Goal: Register for event/course

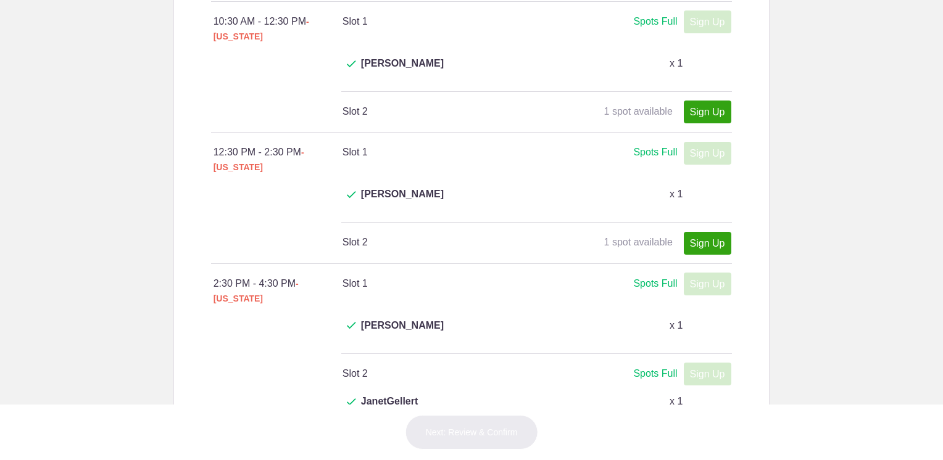
scroll to position [494, 0]
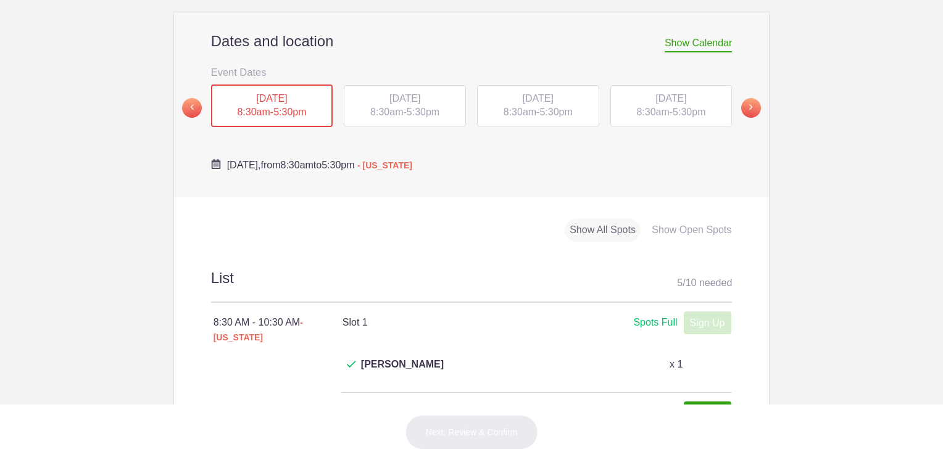
click at [420, 93] on span "[DATE]" at bounding box center [404, 98] width 31 height 10
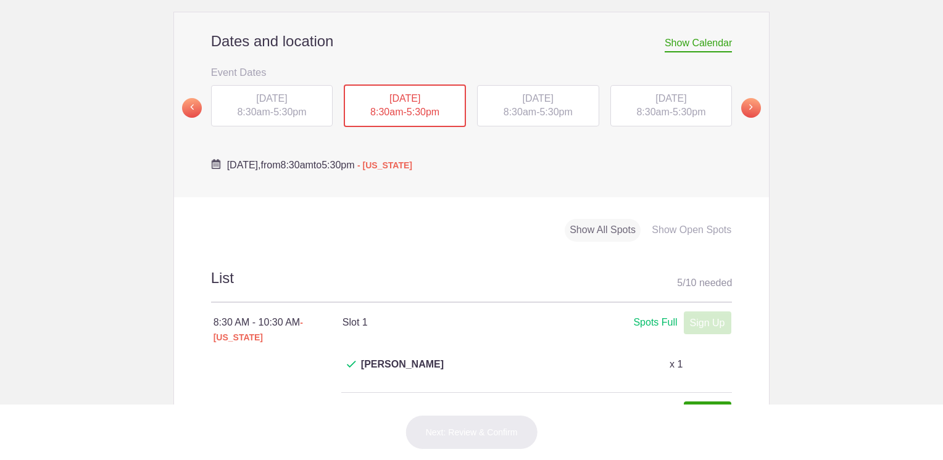
click at [528, 93] on span "[DATE]" at bounding box center [538, 98] width 31 height 10
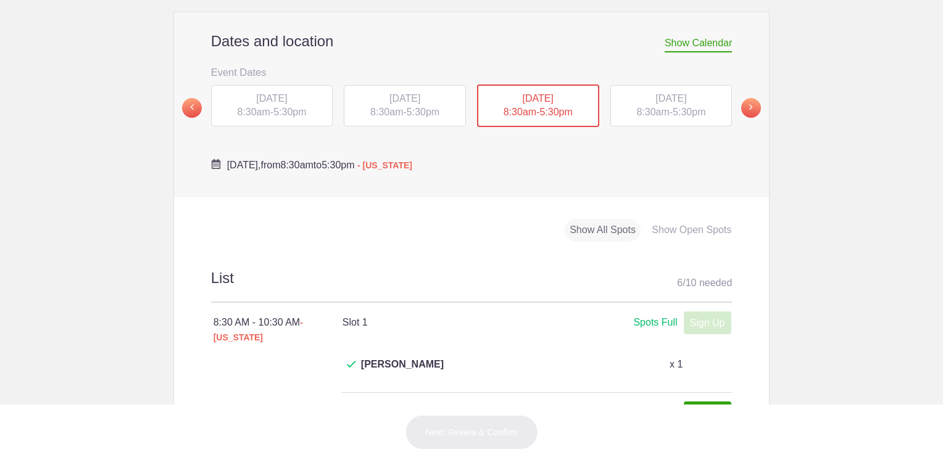
click at [658, 93] on span "[DATE]" at bounding box center [670, 98] width 31 height 10
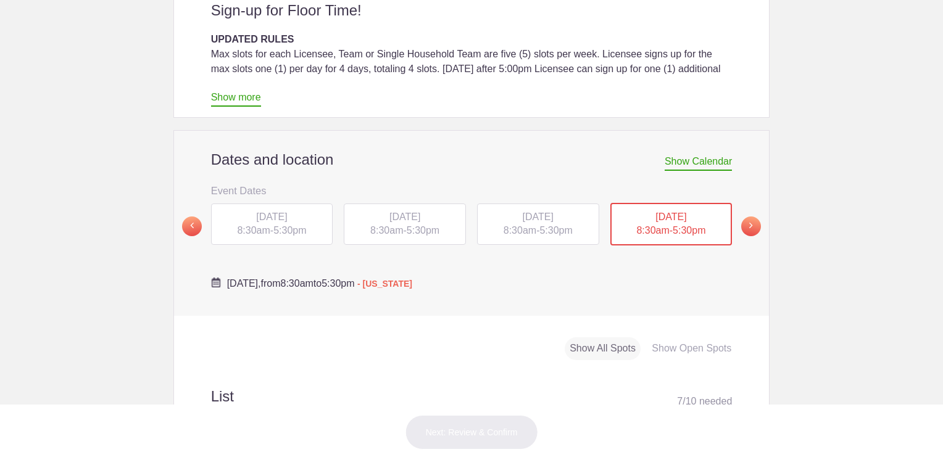
scroll to position [247, 0]
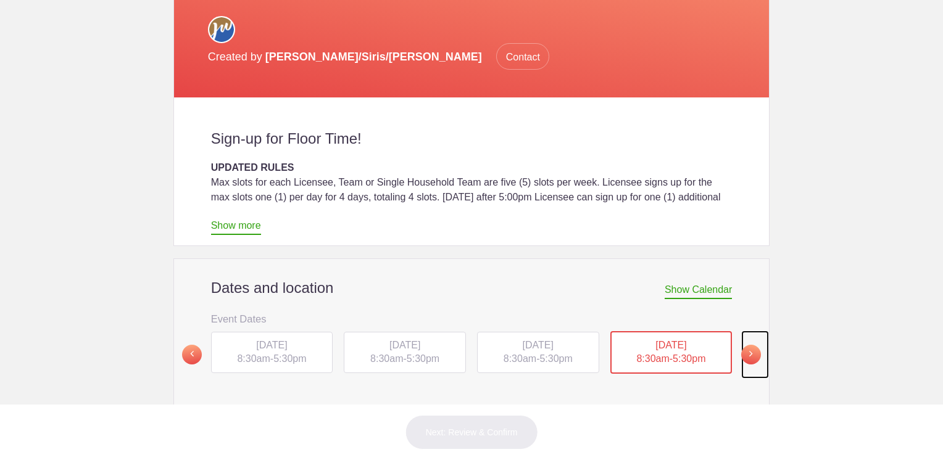
click at [741, 345] on span at bounding box center [751, 355] width 20 height 20
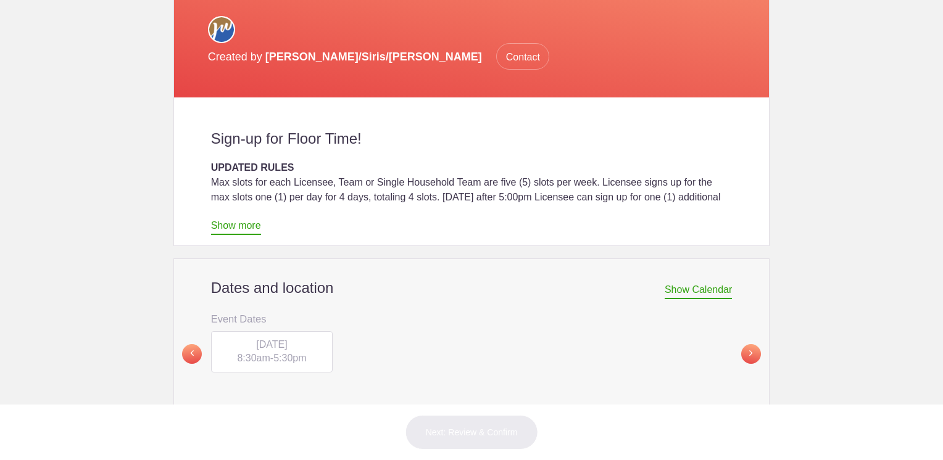
click at [246, 353] on span "8:30am" at bounding box center [253, 358] width 33 height 10
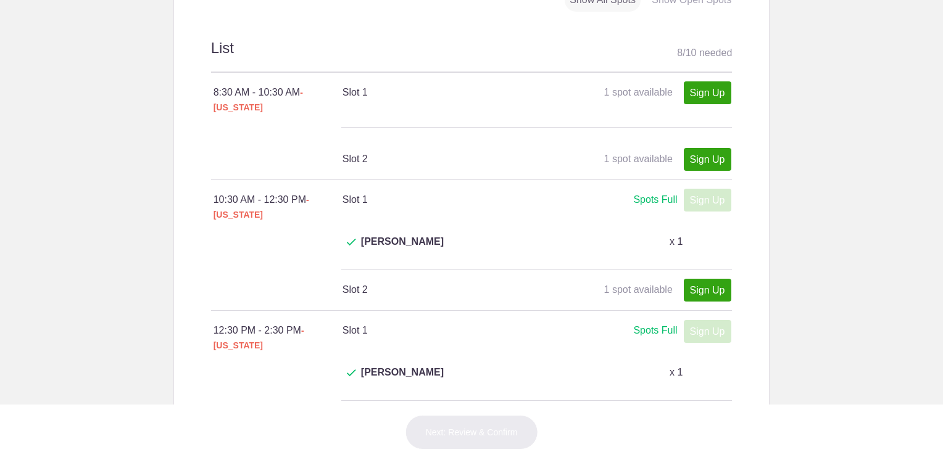
scroll to position [494, 0]
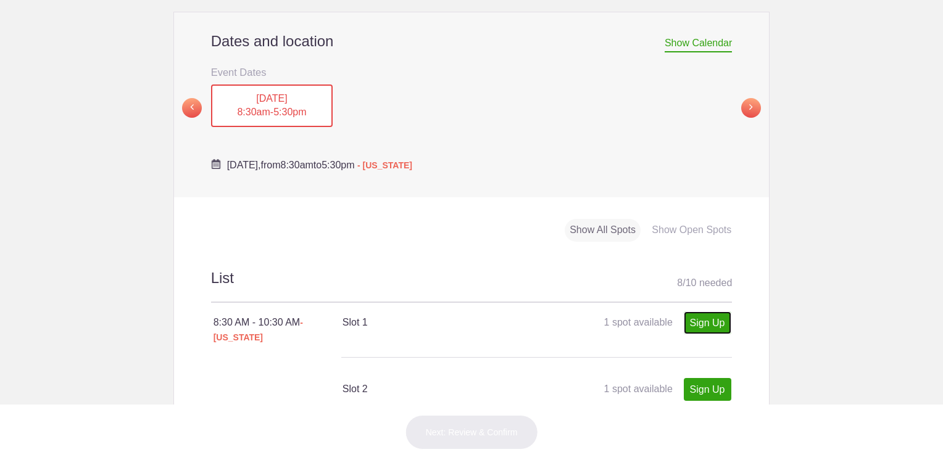
click at [708, 312] on link "Sign Up" at bounding box center [708, 323] width 48 height 23
type input "1"
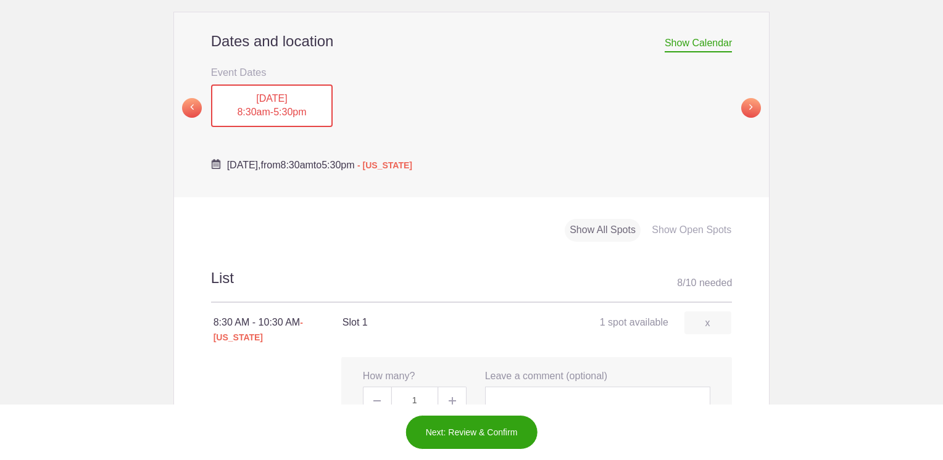
click at [469, 426] on button "Next: Review & Confirm" at bounding box center [471, 432] width 133 height 35
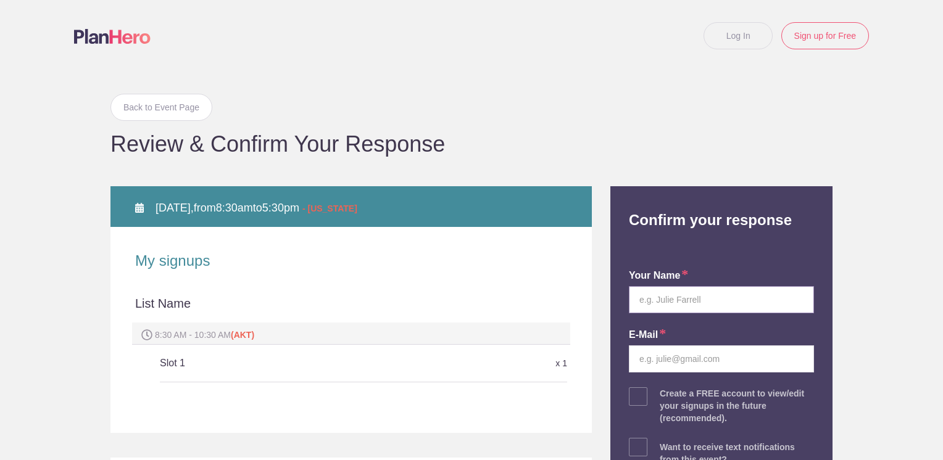
click at [753, 302] on input "text" at bounding box center [721, 299] width 185 height 27
type input "[PERSON_NAME]"
type input "[EMAIL_ADDRESS][DOMAIN_NAME]"
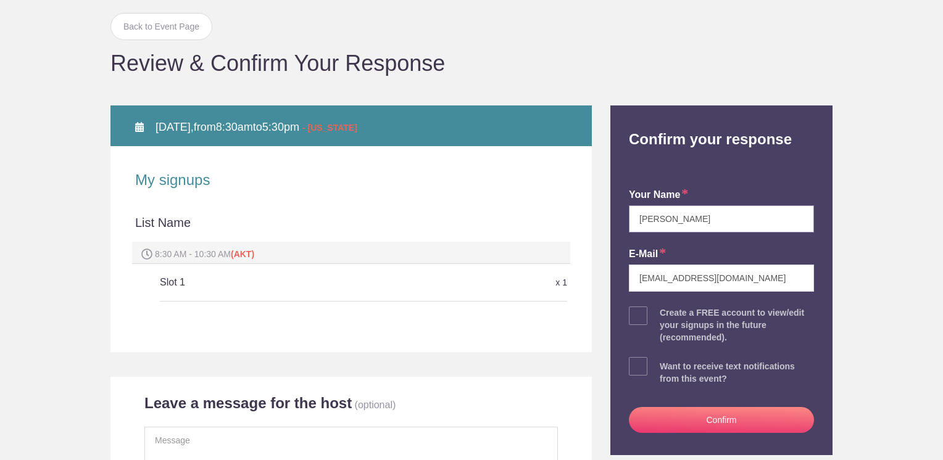
scroll to position [185, 0]
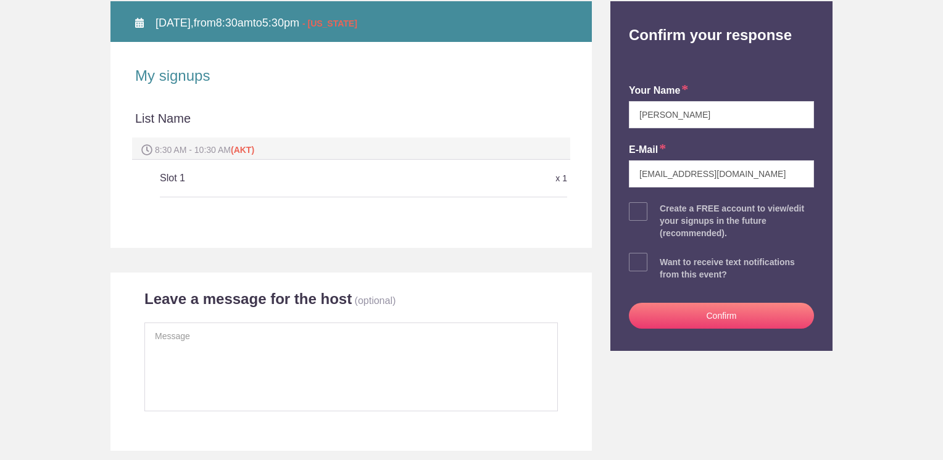
click at [722, 310] on button "Confirm" at bounding box center [721, 316] width 185 height 26
